Goal: Find contact information: Find contact information

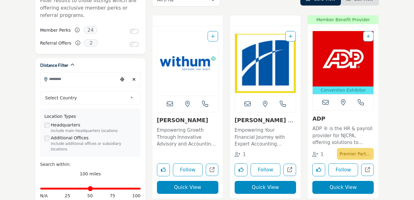
scroll to position [123, 0]
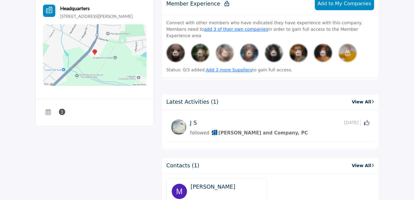
scroll to position [400, 0]
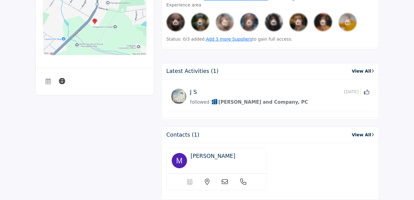
click at [367, 132] on link "View All" at bounding box center [363, 135] width 22 height 6
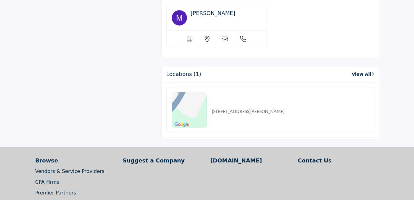
scroll to position [553, 0]
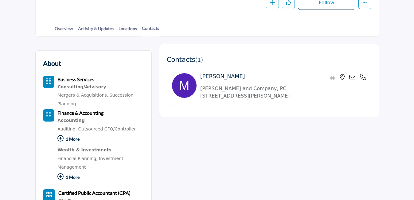
scroll to position [154, 0]
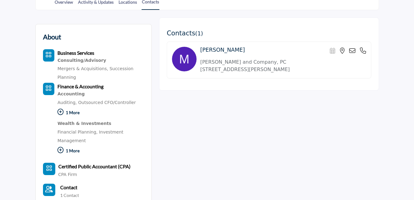
click at [0, 0] on div at bounding box center [0, 0] width 0 height 0
click at [217, 51] on h4 "[PERSON_NAME]" at bounding box center [222, 50] width 45 height 6
click at [352, 51] on icon at bounding box center [353, 51] width 6 height 6
